Goal: Task Accomplishment & Management: Manage account settings

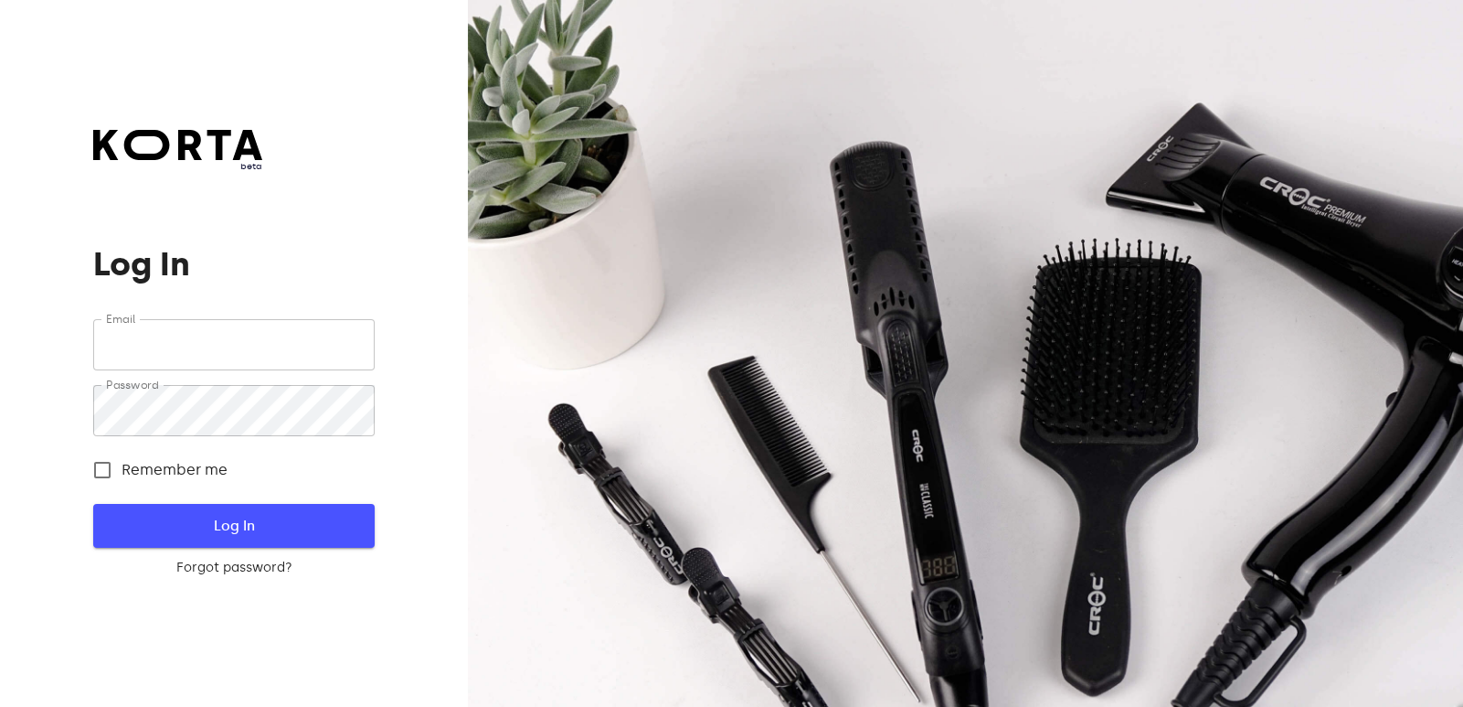
type input "[EMAIL_ADDRESS][DOMAIN_NAME]"
click at [212, 530] on span "Log In" at bounding box center [233, 526] width 222 height 24
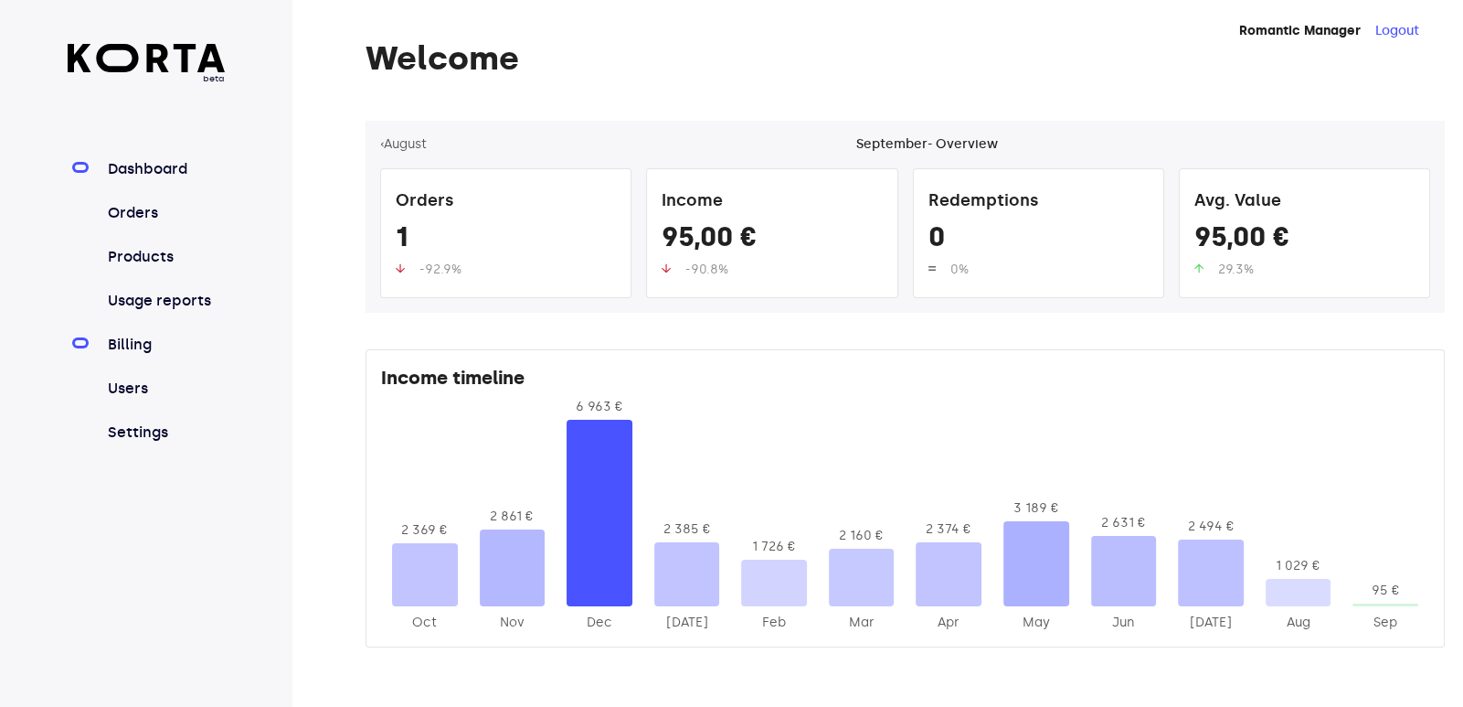
click at [145, 346] on link "Billing" at bounding box center [165, 345] width 122 height 22
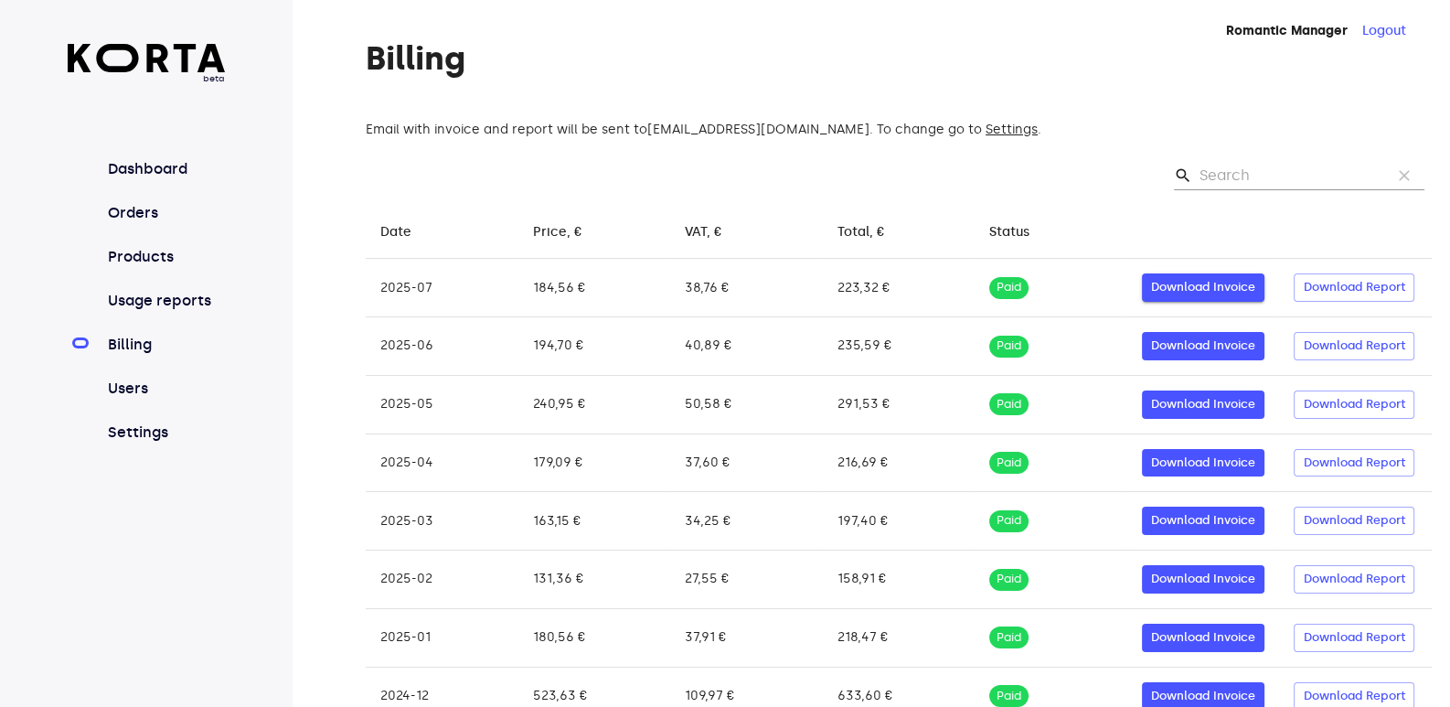
click at [1194, 296] on span "Download Invoice" at bounding box center [1203, 287] width 104 height 21
click at [127, 213] on link "Orders" at bounding box center [165, 213] width 122 height 22
